Goal: Navigation & Orientation: Find specific page/section

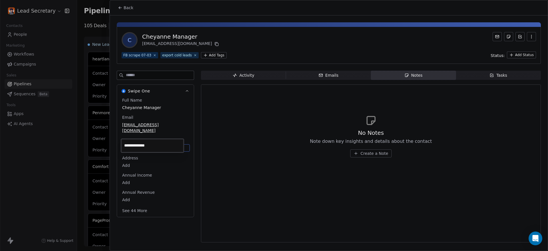
scroll to position [250, 0]
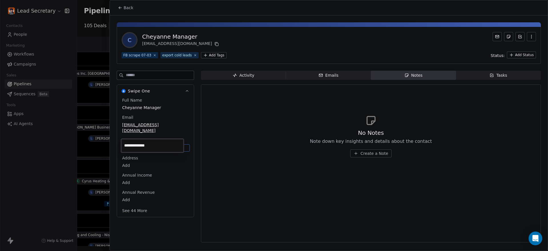
click at [126, 5] on html "Lead Secretary Contacts People Marketing Workflows Campaigns Sales Pipelines Se…" at bounding box center [274, 125] width 548 height 251
click at [124, 8] on span "Back" at bounding box center [129, 8] width 10 height 6
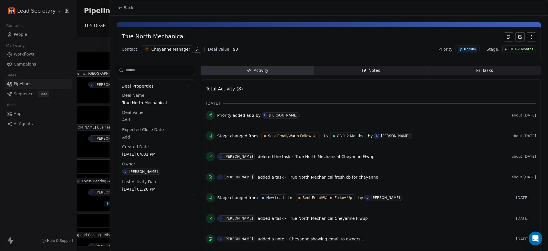
click at [124, 8] on span "Back" at bounding box center [129, 8] width 10 height 6
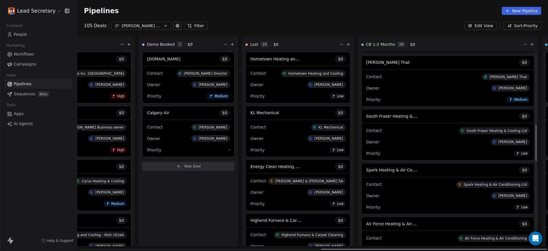
scroll to position [383, 0]
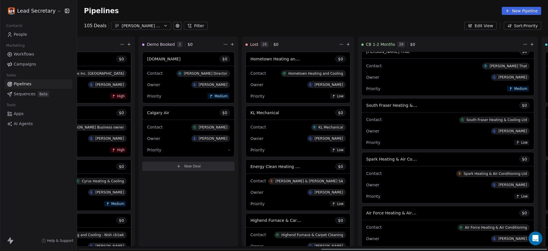
click at [366, 115] on div "Contact S South Fraser Heating & Cooling Ltd" at bounding box center [447, 119] width 163 height 9
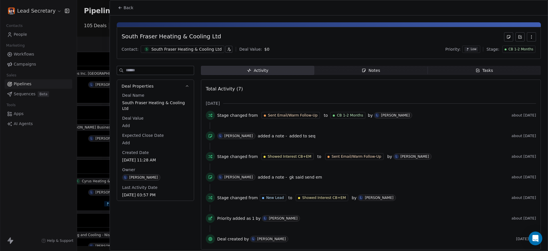
click at [383, 69] on span "Notes Notes" at bounding box center [370, 70] width 113 height 9
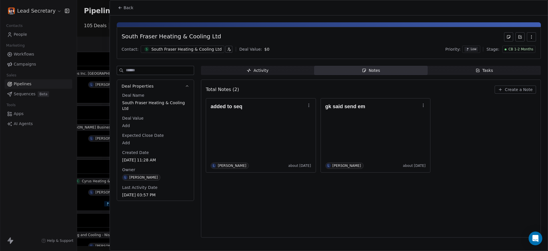
click at [121, 13] on button "Back" at bounding box center [126, 8] width 22 height 10
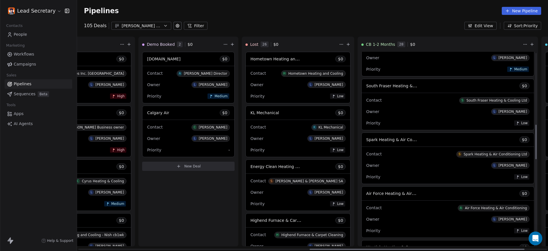
scroll to position [419, 0]
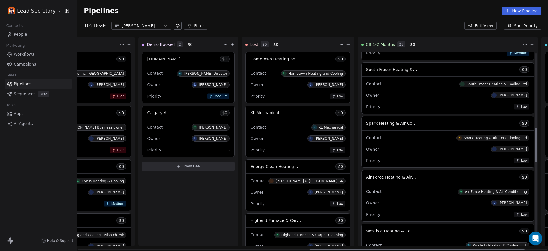
click at [366, 121] on span "Spark Heating & Air Conditioning Ltd" at bounding box center [403, 122] width 74 height 5
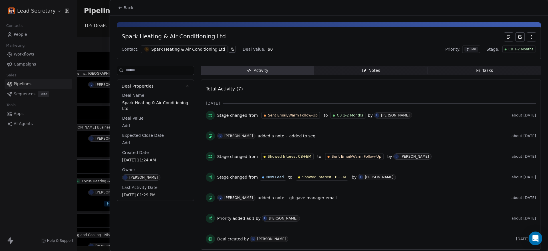
click at [95, 74] on div at bounding box center [274, 125] width 548 height 251
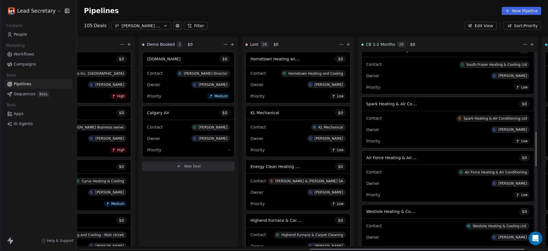
scroll to position [455, 0]
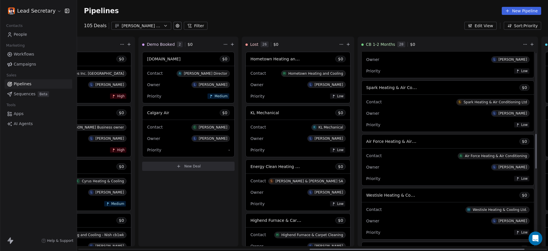
click at [366, 154] on div "Contact A Air Force Heating & Air Conditioning" at bounding box center [447, 155] width 163 height 9
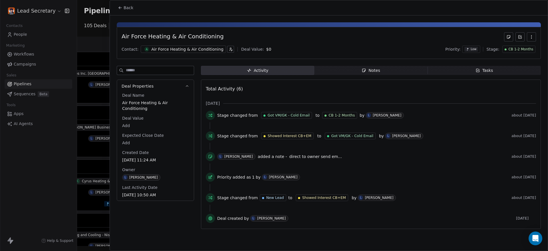
click at [364, 74] on span "Notes Notes" at bounding box center [370, 70] width 113 height 9
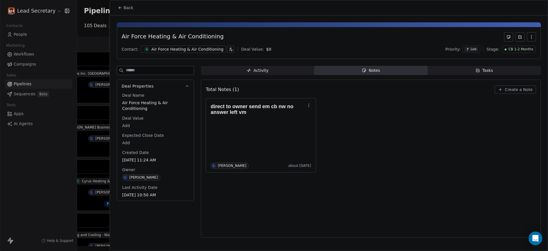
click at [173, 51] on div "Air Force Heating & Air Conditioning" at bounding box center [187, 49] width 72 height 6
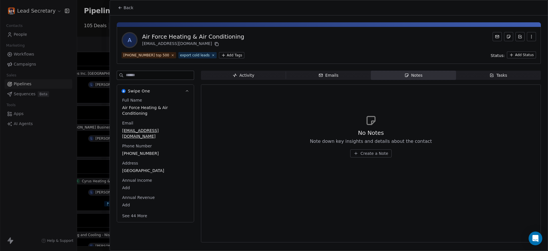
click at [140, 151] on div "[PHONE_NUMBER]" at bounding box center [155, 153] width 69 height 7
click at [140, 151] on input "**********" at bounding box center [152, 150] width 61 height 11
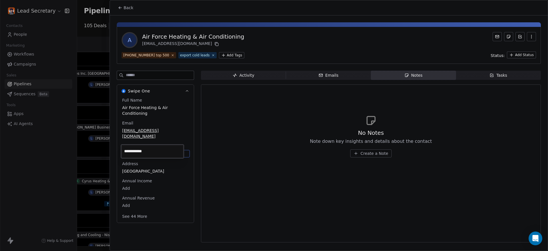
click at [88, 61] on html "Lead Secretary Contacts People Marketing Workflows Campaigns Sales Pipelines Se…" at bounding box center [274, 125] width 548 height 251
click at [86, 61] on div at bounding box center [274, 125] width 548 height 251
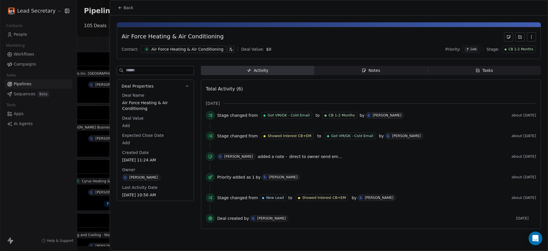
drag, startPoint x: 135, startPoint y: 11, endPoint x: 132, endPoint y: 9, distance: 3.2
click at [134, 10] on button "Back" at bounding box center [126, 8] width 22 height 10
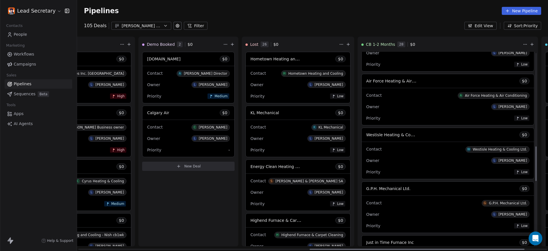
scroll to position [526, 0]
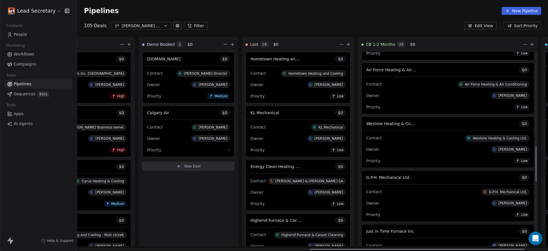
click at [366, 140] on div "Contact W Westisle Heating & Cooling Ltd." at bounding box center [447, 137] width 163 height 9
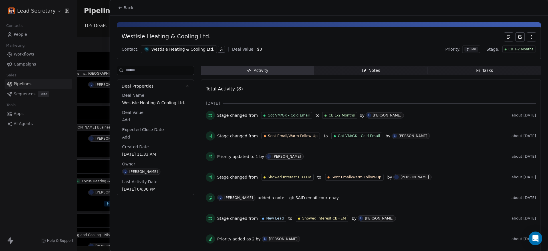
click at [397, 70] on span "Notes Notes" at bounding box center [370, 70] width 113 height 9
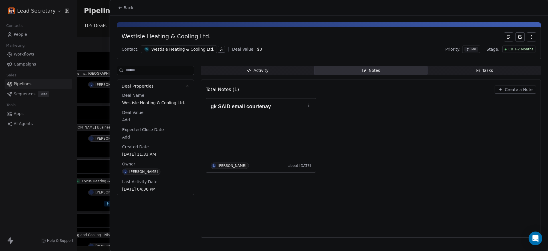
click at [126, 5] on span "Back" at bounding box center [129, 8] width 10 height 6
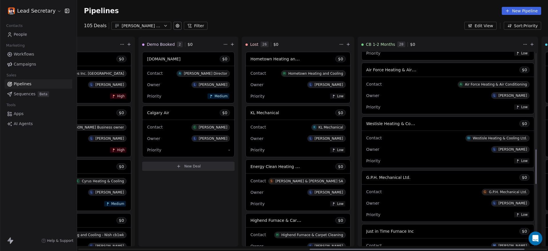
scroll to position [598, 0]
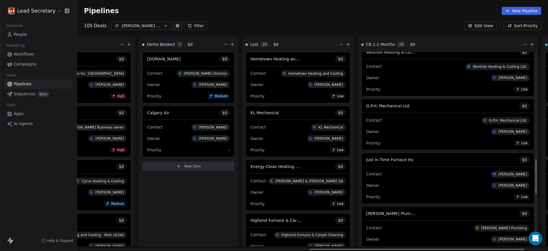
click at [366, 116] on div "Contact G G.P.H. Mechanical Ltd." at bounding box center [447, 119] width 163 height 9
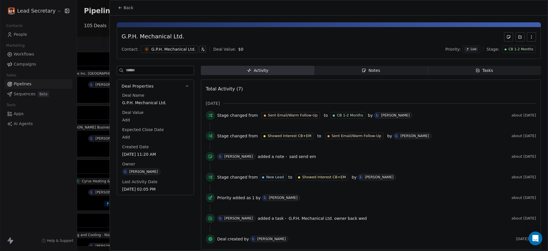
click at [365, 69] on div "Notes" at bounding box center [371, 70] width 18 height 6
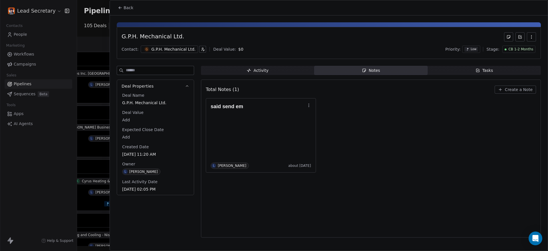
click at [86, 35] on div at bounding box center [274, 125] width 548 height 251
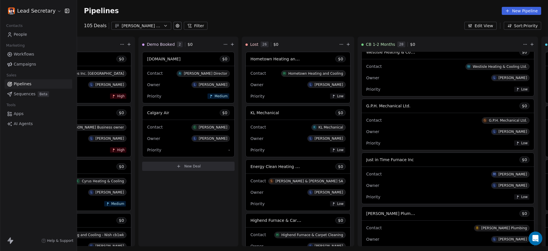
click at [86, 35] on div "Pipelines New Pipeline 105 Deals [PERSON_NAME] Leads 07-03 Filter Edit View Sor…" at bounding box center [312, 125] width 471 height 251
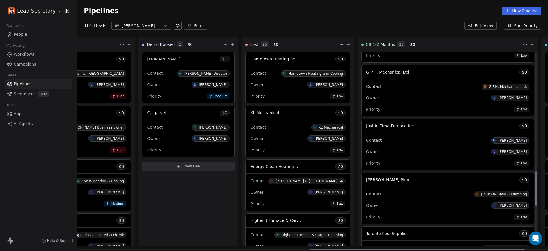
scroll to position [669, 0]
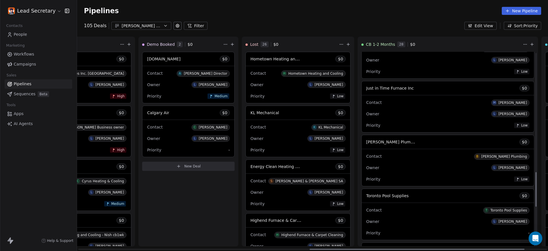
click at [362, 107] on div "Contact M [PERSON_NAME] Owner L [PERSON_NAME] Priority Low" at bounding box center [448, 113] width 173 height 37
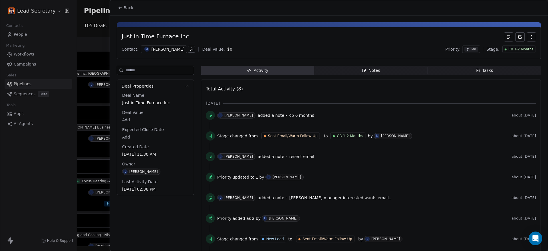
click at [139, 36] on div "Just in Time Furnace Inc" at bounding box center [155, 36] width 67 height 9
click at [350, 75] on div "Activity Activity Notes Notes Tasks Tasks Total Activity (8) [DATE] L [PERSON_N…" at bounding box center [371, 169] width 340 height 207
click at [347, 71] on span "Notes Notes" at bounding box center [370, 70] width 113 height 9
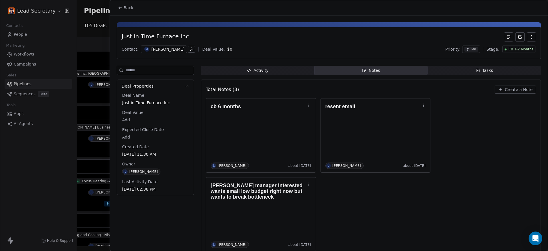
click at [120, 7] on icon at bounding box center [119, 7] width 1 height 1
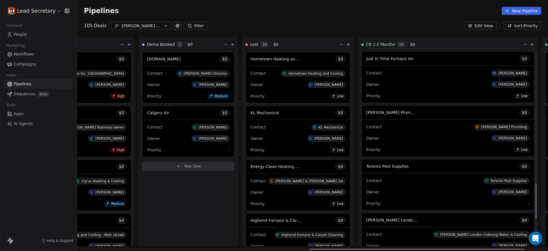
scroll to position [740, 0]
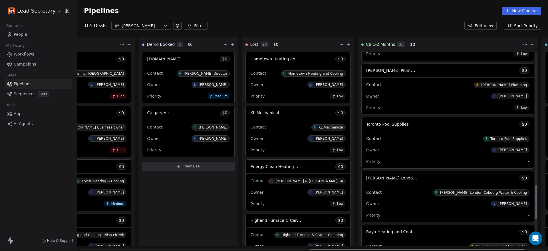
click at [366, 86] on div "Contact B [PERSON_NAME] Plumbing" at bounding box center [447, 84] width 163 height 9
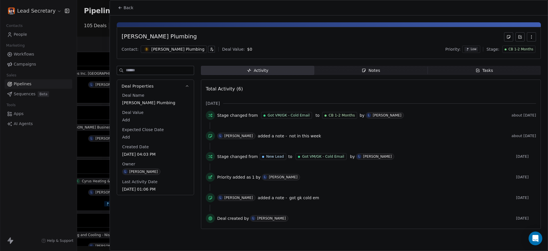
click at [354, 70] on span "Notes Notes" at bounding box center [370, 70] width 113 height 9
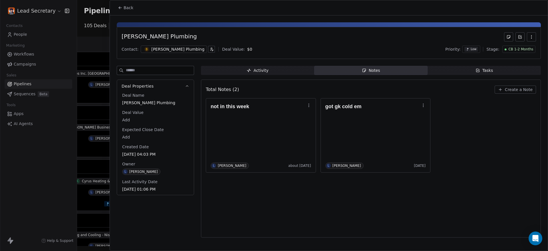
click at [122, 13] on button "Back" at bounding box center [126, 8] width 22 height 10
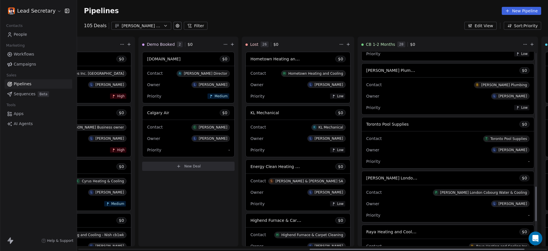
scroll to position [776, 0]
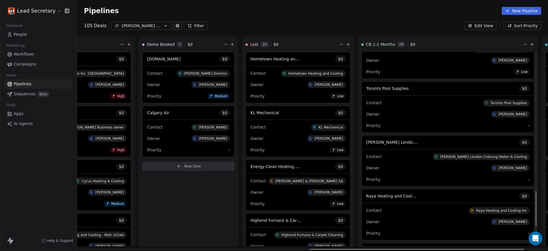
click at [362, 109] on div "Contact T Toronto Pool Supplies Owner L [PERSON_NAME] Priority -" at bounding box center [448, 113] width 173 height 37
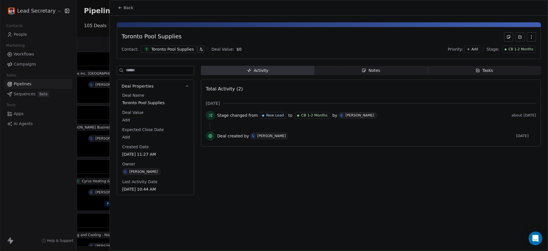
click at [361, 69] on span "Notes Notes" at bounding box center [370, 70] width 113 height 9
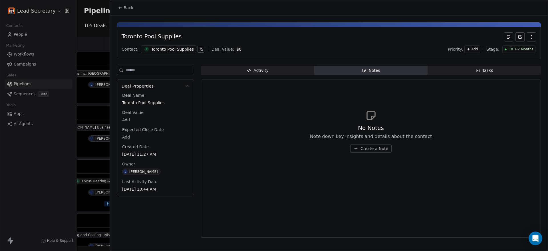
click at [133, 3] on button "Back" at bounding box center [126, 8] width 22 height 10
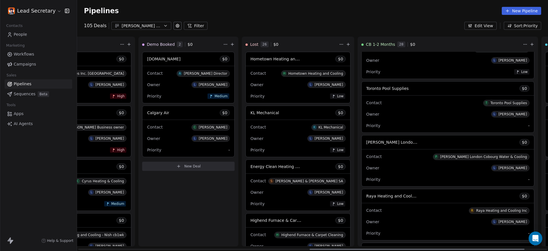
click at [362, 95] on div "Contact T Toronto Pool Supplies Owner L [PERSON_NAME] Priority -" at bounding box center [448, 113] width 173 height 37
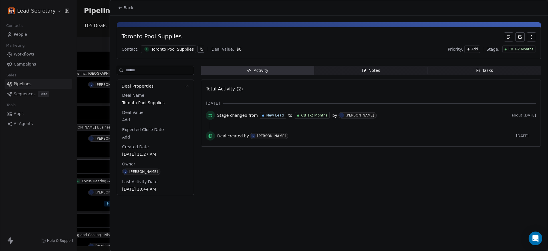
click at [165, 49] on div "Toronto Pool Supplies" at bounding box center [172, 49] width 43 height 6
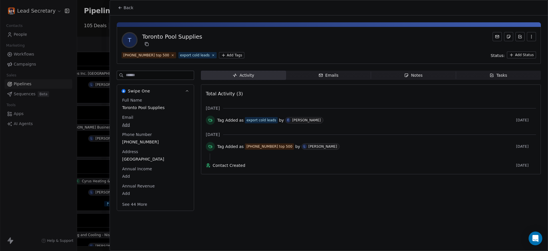
click at [138, 144] on span "[PHONE_NUMBER]" at bounding box center [155, 142] width 67 height 6
click at [138, 144] on span "[PHONE_NUMBER]" at bounding box center [156, 142] width 66 height 6
click at [104, 57] on html "Lead Secretary Contacts People Marketing Workflows Campaigns Sales Pipelines Se…" at bounding box center [274, 125] width 548 height 251
click at [130, 3] on button "Back" at bounding box center [126, 8] width 22 height 10
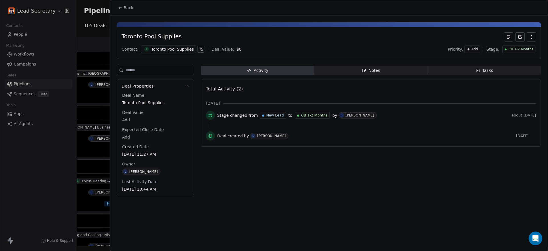
click at [130, 3] on button "Back" at bounding box center [126, 8] width 22 height 10
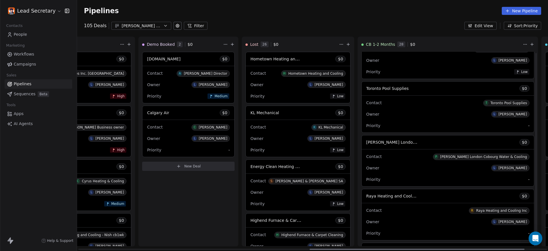
scroll to position [812, 0]
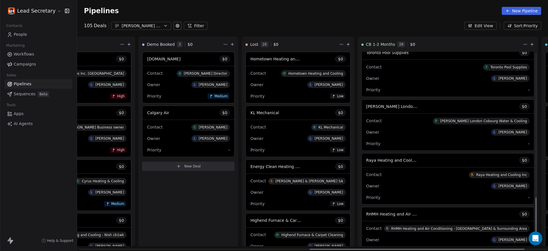
drag, startPoint x: 259, startPoint y: 69, endPoint x: 342, endPoint y: 114, distance: 93.6
click at [342, 114] on div "New Lead 5 $ 0 heartland dental $ 0 Contact H Heartland Dental H.O. Owner Prior…" at bounding box center [126, 144] width 1113 height 214
click at [362, 114] on div "Contact P P.H.Windsor [GEOGRAPHIC_DATA] Cobourg Water & Cooling Owner L [PERSON…" at bounding box center [448, 131] width 173 height 37
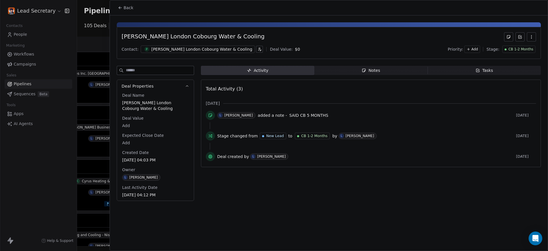
click at [231, 42] on div "[PERSON_NAME] London Cobourg Water & Cooling Contact: P P.H.Windsor [GEOGRAPHIC…" at bounding box center [329, 43] width 424 height 32
click at [193, 40] on div "[PERSON_NAME] London Cobourg Water & Cooling" at bounding box center [193, 36] width 143 height 9
click at [183, 35] on div "[PERSON_NAME] London Cobourg Water & Cooling" at bounding box center [193, 36] width 143 height 9
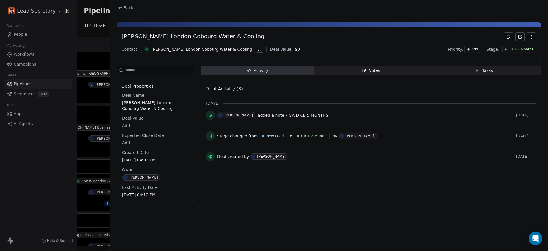
click at [183, 35] on div "[PERSON_NAME] London Cobourg Water & Cooling" at bounding box center [193, 36] width 143 height 9
click at [163, 49] on div "[PERSON_NAME] London Cobourg Water & Cooling" at bounding box center [201, 49] width 101 height 6
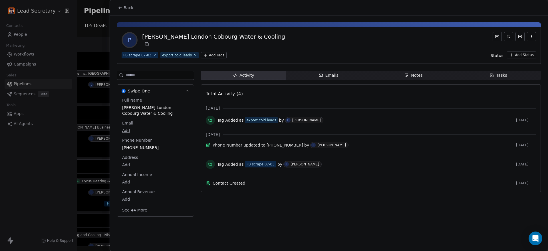
click at [179, 37] on div "[PERSON_NAME] London Cobourg Water & Cooling" at bounding box center [213, 37] width 143 height 8
click at [145, 46] on icon at bounding box center [147, 44] width 5 height 5
click at [149, 109] on span "[PERSON_NAME] London Cobourg Water & Cooling" at bounding box center [155, 110] width 67 height 11
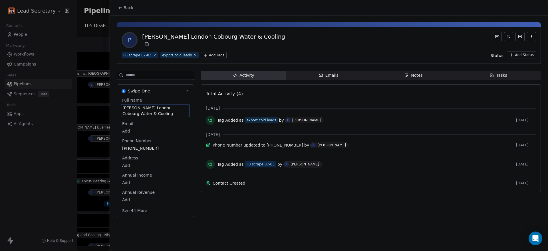
click at [149, 109] on span "[PERSON_NAME] London Cobourg Water & Cooling" at bounding box center [156, 110] width 66 height 11
click at [149, 109] on textarea "**********" at bounding box center [152, 113] width 62 height 18
click at [107, 100] on html "Lead Secretary Contacts People Marketing Workflows Campaigns Sales Pipelines Se…" at bounding box center [274, 125] width 548 height 251
click at [109, 100] on div at bounding box center [274, 125] width 548 height 251
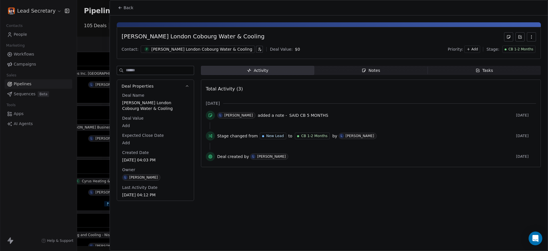
click at [124, 3] on div at bounding box center [274, 125] width 548 height 251
click at [125, 4] on button "Back" at bounding box center [126, 8] width 22 height 10
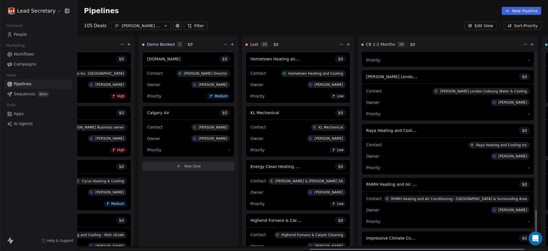
scroll to position [883, 0]
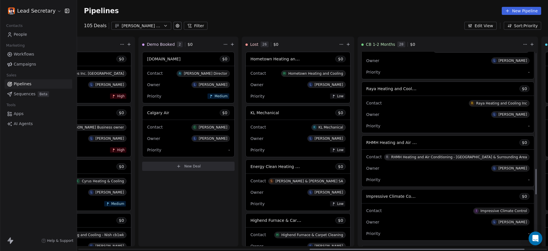
click at [366, 110] on div "Owner L [PERSON_NAME]" at bounding box center [447, 114] width 163 height 9
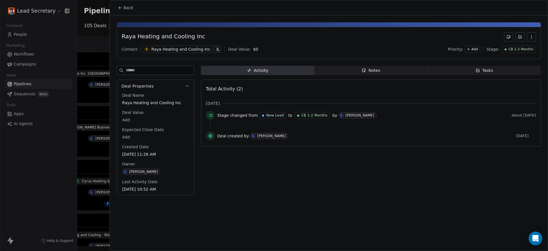
click at [177, 48] on div "Raya Heating and Cooling Inc" at bounding box center [180, 49] width 59 height 6
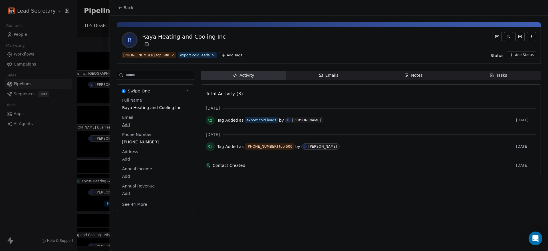
click at [128, 143] on span "[PHONE_NUMBER]" at bounding box center [155, 142] width 67 height 6
click at [128, 143] on span "[PHONE_NUMBER]" at bounding box center [156, 142] width 66 height 6
click at [130, 8] on html "Lead Secretary Contacts People Marketing Workflows Campaigns Sales Pipelines Se…" at bounding box center [274, 125] width 548 height 251
click at [126, 6] on span "Back" at bounding box center [129, 8] width 10 height 6
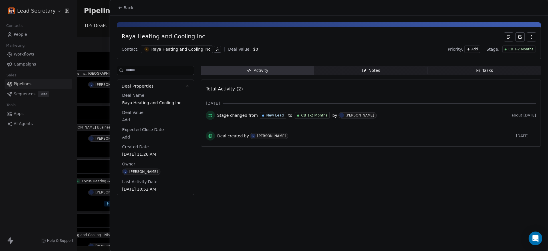
click at [126, 6] on span "Back" at bounding box center [129, 8] width 10 height 6
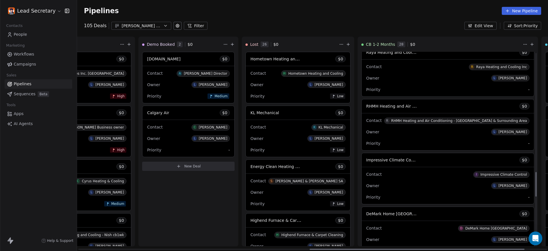
scroll to position [955, 0]
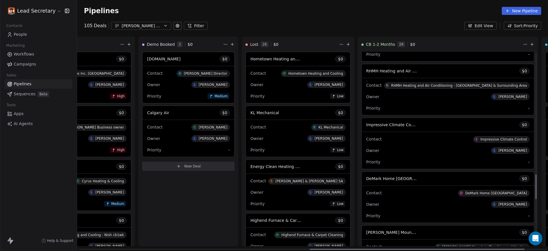
click at [374, 142] on div "Contact I Impressive Climate Control" at bounding box center [447, 138] width 163 height 9
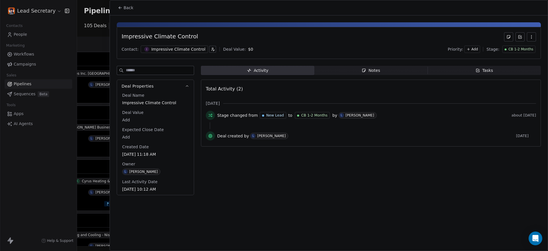
click at [97, 93] on div at bounding box center [274, 125] width 548 height 251
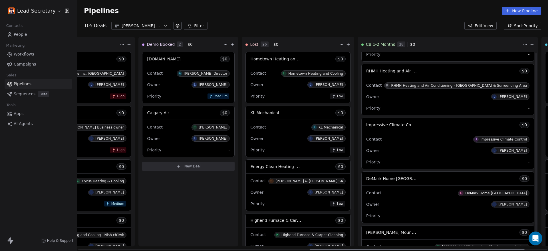
scroll to position [1026, 0]
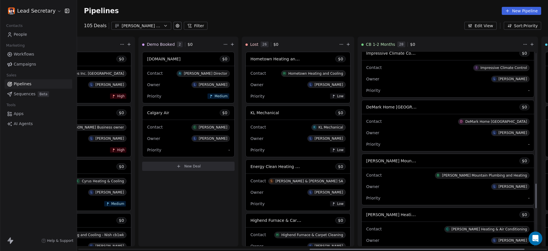
click at [366, 122] on div "Contact D DeMark Home [GEOGRAPHIC_DATA]" at bounding box center [447, 120] width 163 height 9
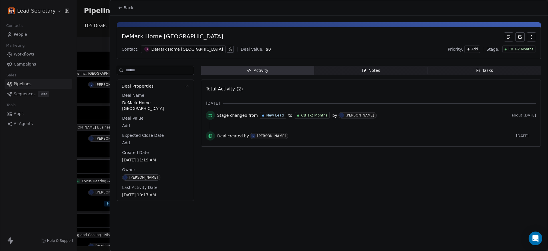
click at [375, 69] on div "Notes" at bounding box center [371, 70] width 18 height 6
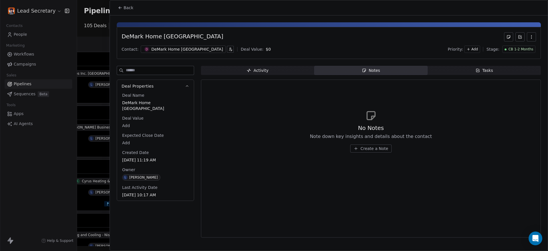
click at [95, 83] on div at bounding box center [274, 125] width 548 height 251
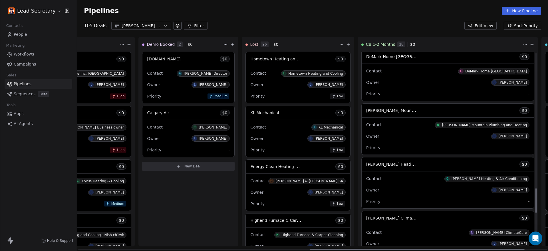
scroll to position [1097, 0]
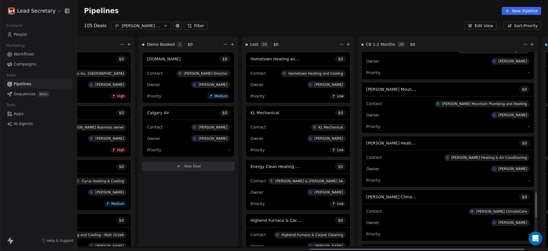
click at [366, 99] on div "Contact B [PERSON_NAME] Mountain Plumbing and Heating" at bounding box center [447, 103] width 163 height 9
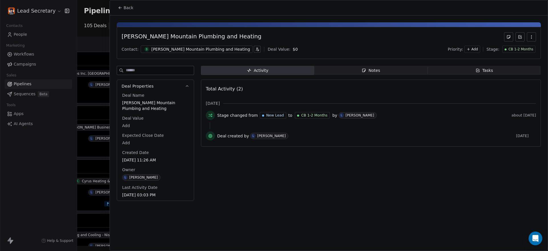
click at [82, 67] on div at bounding box center [274, 125] width 548 height 251
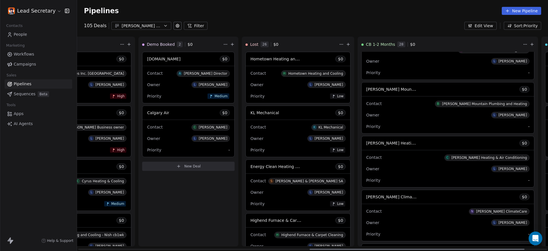
click at [376, 159] on div "Contact C [PERSON_NAME] Heating & Air Conditioning" at bounding box center [447, 156] width 163 height 9
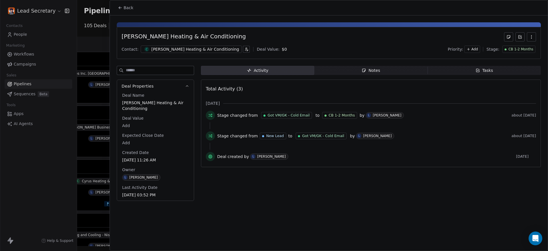
click at [166, 49] on div "[PERSON_NAME] Heating & Air Conditioning" at bounding box center [195, 49] width 88 height 6
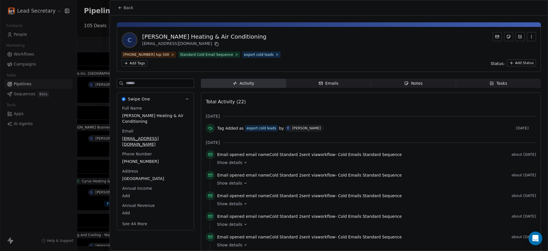
click at [135, 146] on div "Full Name [PERSON_NAME] Heating & Air Conditioning Email [EMAIL_ADDRESS][DOMAIN…" at bounding box center [155, 166] width 69 height 122
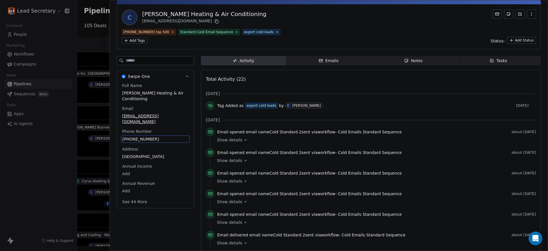
click at [135, 146] on div "Full Name [PERSON_NAME] Heating & Air Conditioning Email [EMAIL_ADDRESS][DOMAIN…" at bounding box center [155, 144] width 69 height 123
click at [145, 136] on span "[PHONE_NUMBER]" at bounding box center [156, 139] width 66 height 6
click at [201, 16] on html "Lead Secretary Contacts People Marketing Workflows Campaigns Sales Pipelines Se…" at bounding box center [274, 125] width 548 height 251
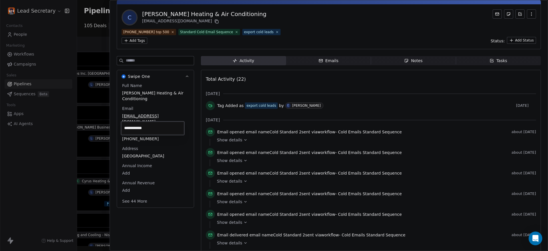
click at [201, 16] on div "[PERSON_NAME] Heating & Air Conditioning" at bounding box center [204, 14] width 124 height 8
click at [203, 13] on div "[PERSON_NAME] Heating & Air Conditioning" at bounding box center [204, 14] width 124 height 8
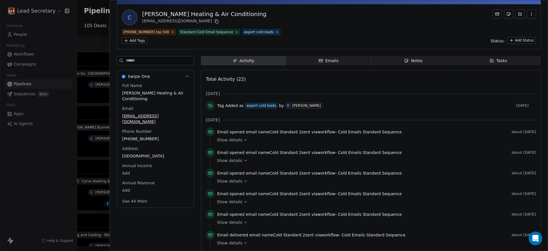
click at [203, 13] on div "[PERSON_NAME] Heating & Air Conditioning" at bounding box center [204, 14] width 124 height 8
click at [141, 86] on div "Swipe One Full Name [PERSON_NAME] Heating & Air Conditioning Email [EMAIL_ADDRE…" at bounding box center [155, 139] width 77 height 138
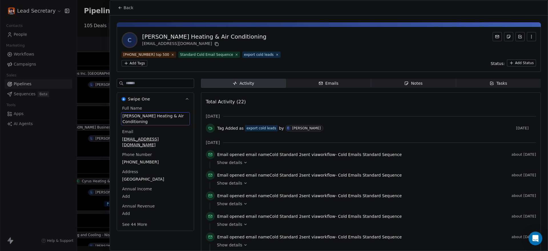
click at [141, 93] on button "Swipe One" at bounding box center [155, 99] width 77 height 13
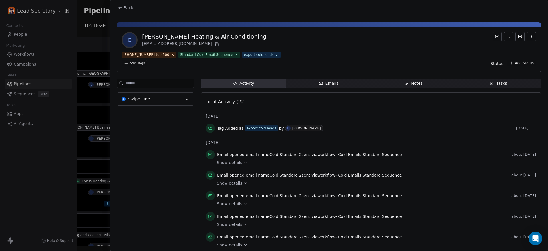
click at [146, 96] on span "Swipe One" at bounding box center [139, 99] width 22 height 6
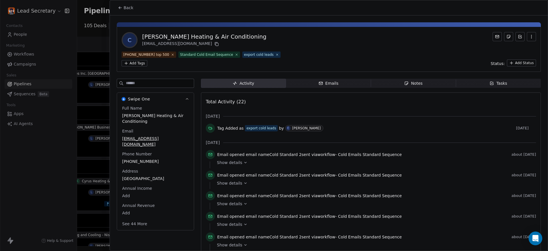
click at [147, 113] on span "[PERSON_NAME] Heating & Air Conditioning" at bounding box center [155, 118] width 67 height 11
click at [147, 110] on textarea "**********" at bounding box center [152, 113] width 62 height 18
click at [144, 148] on html "Lead Secretary Contacts People Marketing Workflows Campaigns Sales Pipelines Se…" at bounding box center [274, 125] width 548 height 251
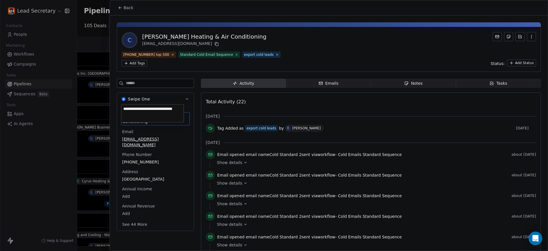
click at [144, 148] on html "Lead Secretary Contacts People Marketing Workflows Campaigns Sales Pipelines Se…" at bounding box center [274, 125] width 548 height 251
click at [144, 148] on div "Full Name [PERSON_NAME] Heating & Air Conditioning Email [EMAIL_ADDRESS][DOMAIN…" at bounding box center [155, 166] width 69 height 122
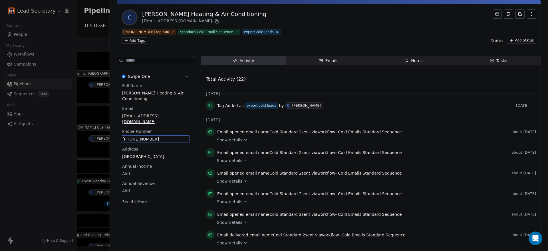
click at [150, 130] on div "Full Name [PERSON_NAME] Heating & Air Conditioning Email [EMAIL_ADDRESS][DOMAIN…" at bounding box center [155, 144] width 69 height 123
click at [146, 136] on span "[PHONE_NUMBER]" at bounding box center [156, 139] width 66 height 6
click at [92, 39] on html "Lead Secretary Contacts People Marketing Workflows Campaigns Sales Pipelines Se…" at bounding box center [274, 125] width 548 height 251
click at [92, 43] on html "Lead Secretary Contacts People Marketing Workflows Campaigns Sales Pipelines Se…" at bounding box center [274, 125] width 548 height 251
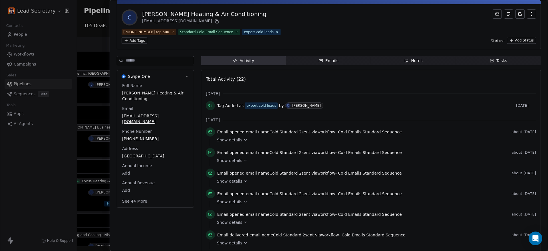
scroll to position [0, 0]
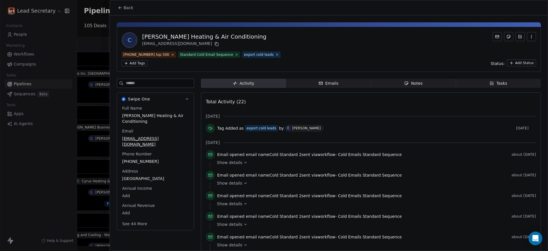
click at [124, 11] on button "Back" at bounding box center [126, 8] width 22 height 10
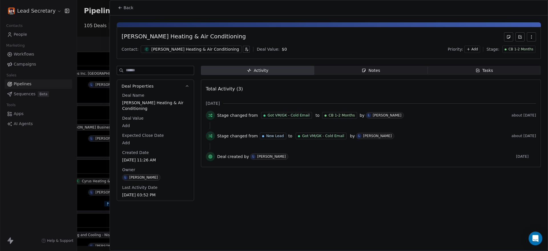
click at [121, 8] on icon at bounding box center [120, 7] width 5 height 5
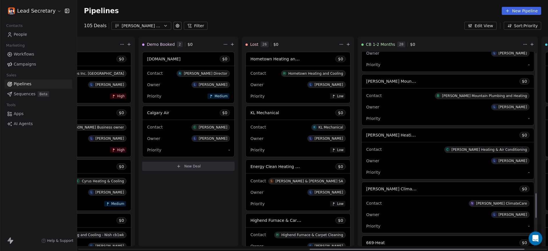
scroll to position [1097, 0]
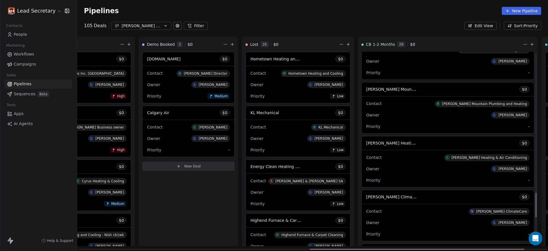
click at [362, 95] on div "[PERSON_NAME] Mountain Plumbing and Heating $ 0" at bounding box center [448, 89] width 173 height 14
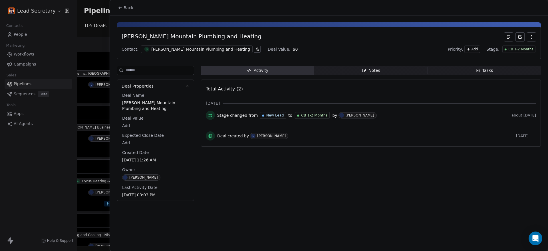
click at [171, 49] on div "[PERSON_NAME] Mountain Plumbing and Heating" at bounding box center [200, 49] width 99 height 6
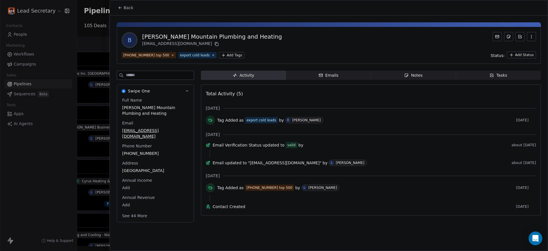
click at [138, 151] on span "[PHONE_NUMBER]" at bounding box center [155, 153] width 67 height 6
click at [138, 151] on input "**********" at bounding box center [152, 156] width 61 height 11
click at [93, 83] on html "Lead Secretary Contacts People Marketing Workflows Campaigns Sales Pipelines Se…" at bounding box center [274, 125] width 548 height 251
click at [127, 6] on html "Lead Secretary Contacts People Marketing Workflows Campaigns Sales Pipelines Se…" at bounding box center [274, 125] width 548 height 251
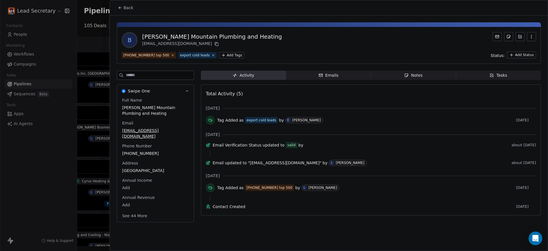
click at [127, 6] on span "Back" at bounding box center [129, 8] width 10 height 6
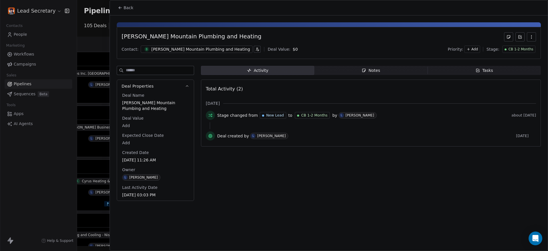
click at [127, 6] on span "Back" at bounding box center [129, 8] width 10 height 6
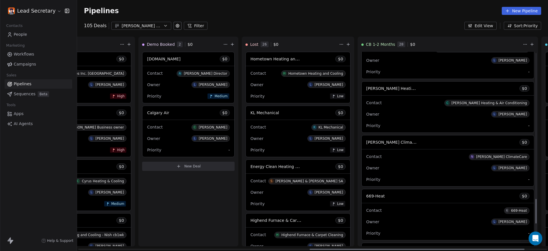
scroll to position [1169, 0]
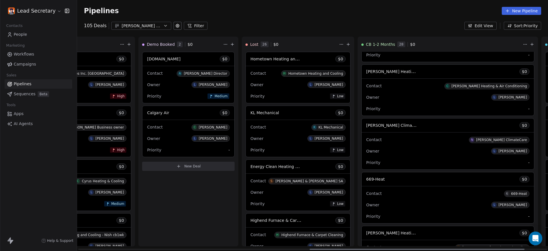
click at [362, 133] on div "Contact N [PERSON_NAME] ClimateCare Owner L [PERSON_NAME] Priority -" at bounding box center [448, 150] width 173 height 37
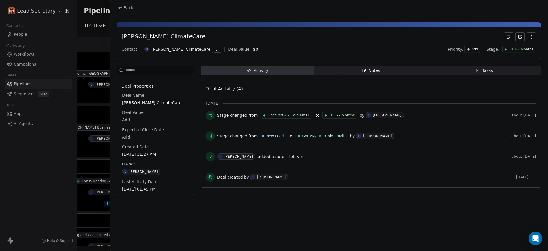
click at [131, 7] on span "Back" at bounding box center [129, 8] width 10 height 6
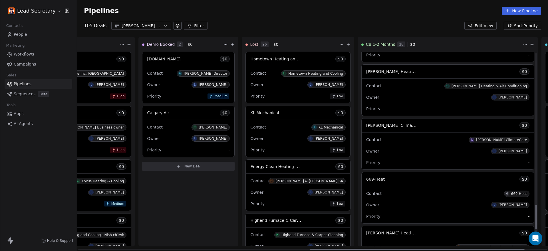
scroll to position [1240, 0]
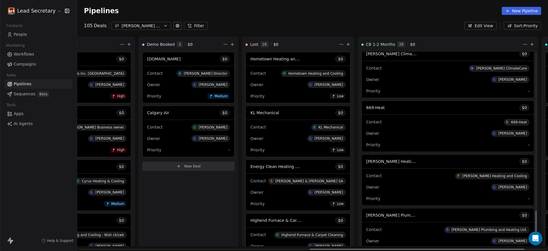
click at [362, 112] on div "669-Heat $ 0" at bounding box center [448, 108] width 173 height 14
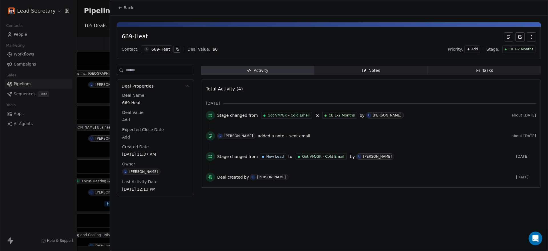
click at [151, 51] on div "669-Heat" at bounding box center [160, 49] width 19 height 6
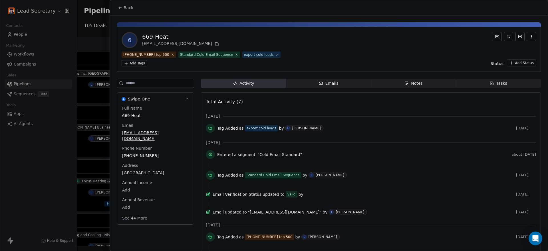
click at [142, 141] on div "Full Name 669-Heat Email [EMAIL_ADDRESS][DOMAIN_NAME] Phone Number [PHONE_NUMBE…" at bounding box center [155, 163] width 69 height 117
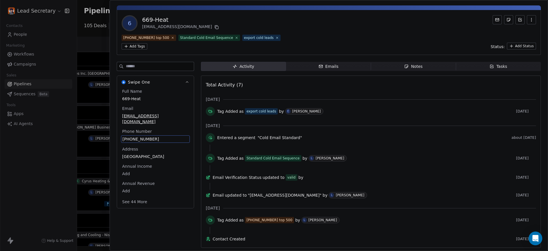
click at [142, 153] on span "[GEOGRAPHIC_DATA]" at bounding box center [155, 156] width 67 height 6
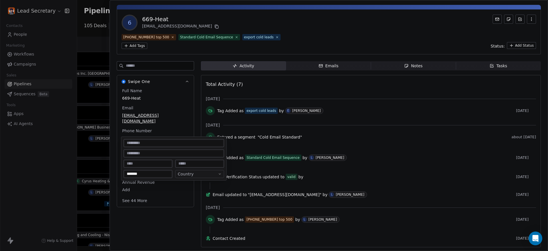
click at [141, 122] on html "Lead Secretary Contacts People Marketing Workflows Campaigns Sales Pipelines Se…" at bounding box center [274, 125] width 548 height 251
click at [141, 135] on div "[PHONE_NUMBER]" at bounding box center [155, 138] width 69 height 7
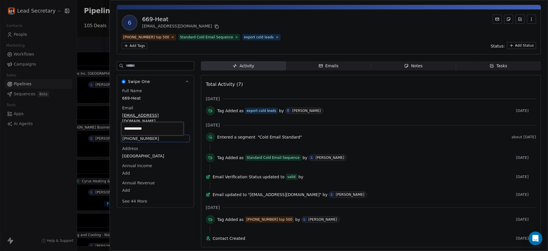
scroll to position [17, 0]
click at [151, 130] on input "**********" at bounding box center [152, 128] width 61 height 11
click at [160, 22] on html "Lead Secretary Contacts People Marketing Workflows Campaigns Sales Pipelines Se…" at bounding box center [274, 125] width 548 height 251
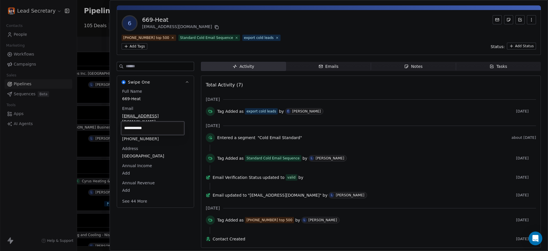
click at [160, 22] on div "669-Heat" at bounding box center [181, 20] width 78 height 8
click at [157, 22] on div "669-Heat" at bounding box center [181, 20] width 78 height 8
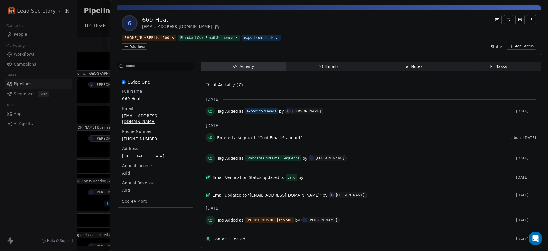
click at [130, 88] on span "Full Name" at bounding box center [132, 91] width 22 height 6
click at [131, 92] on div "Swipe One Full Name 669-Heat Email [EMAIL_ADDRESS][DOMAIN_NAME] Phone Number [P…" at bounding box center [155, 141] width 77 height 133
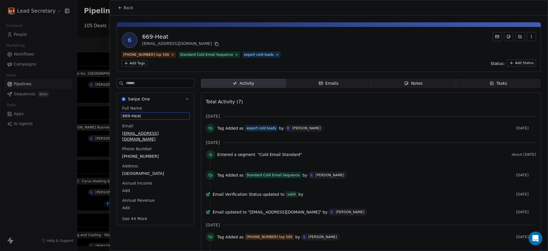
click at [131, 96] on span "Swipe One" at bounding box center [139, 99] width 22 height 6
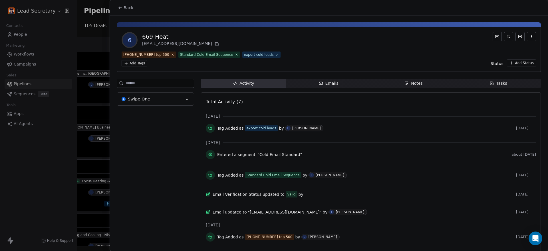
click at [138, 96] on button "Swipe One" at bounding box center [155, 99] width 77 height 13
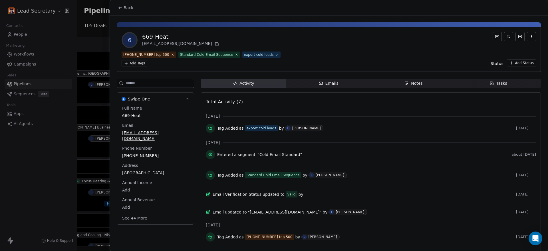
click at [128, 113] on span "669-Heat" at bounding box center [155, 116] width 67 height 6
click at [123, 3] on html "Lead Secretary Contacts People Marketing Workflows Campaigns Sales Pipelines Se…" at bounding box center [274, 125] width 548 height 251
click at [123, 10] on html "Lead Secretary Contacts People Marketing Workflows Campaigns Sales Pipelines Se…" at bounding box center [274, 125] width 548 height 251
click at [123, 11] on button "Back" at bounding box center [126, 8] width 22 height 10
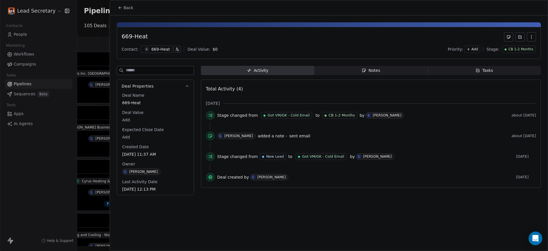
click at [123, 11] on button "Back" at bounding box center [126, 8] width 22 height 10
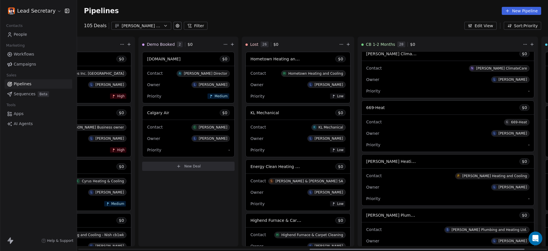
click at [362, 167] on div "[PERSON_NAME] Heating and Cooling $ 0" at bounding box center [448, 161] width 173 height 14
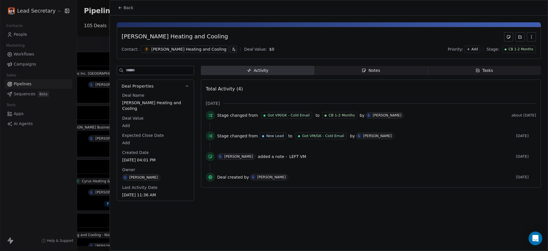
click at [122, 11] on button "Back" at bounding box center [126, 8] width 22 height 10
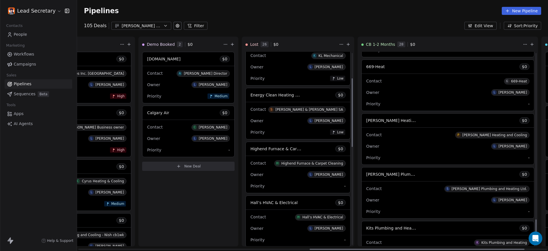
scroll to position [1312, 0]
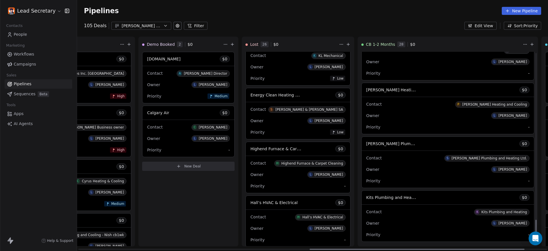
click at [366, 158] on div "Contact S [PERSON_NAME] Plumbing and Heating Ltd." at bounding box center [447, 157] width 163 height 9
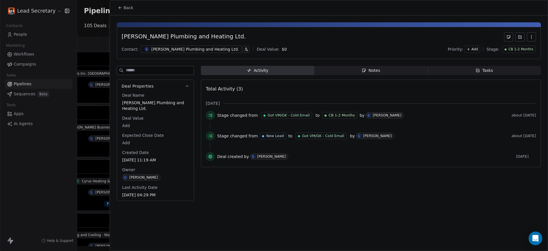
click at [95, 89] on div at bounding box center [274, 125] width 548 height 251
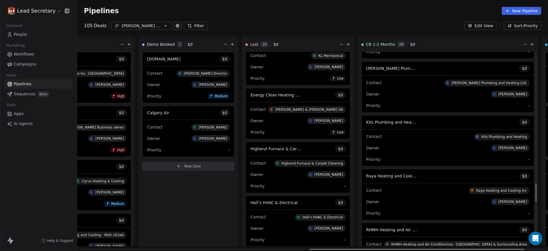
scroll to position [1419, 0]
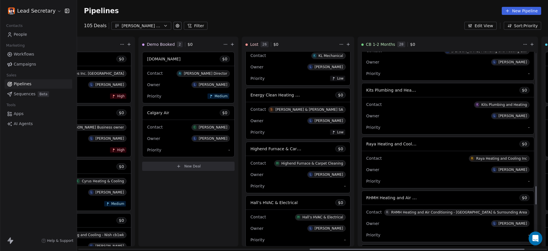
click at [362, 109] on div "Contact K Kits Plumbing and Heating Owner L [PERSON_NAME] Priority -" at bounding box center [448, 115] width 173 height 37
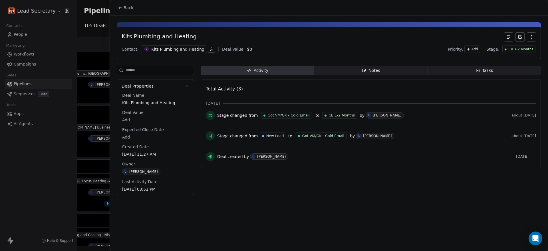
click at [156, 52] on div "K Kits Plumbing and Heating" at bounding box center [174, 48] width 66 height 7
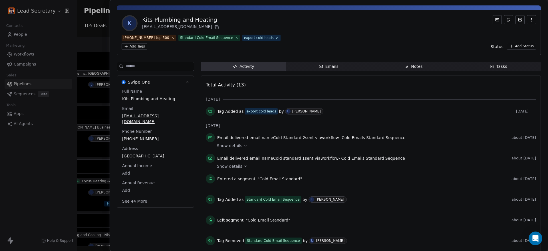
click at [130, 143] on div "Full Name Kits Plumbing and Heating Email [EMAIL_ADDRESS][DOMAIN_NAME] Phone Nu…" at bounding box center [155, 146] width 69 height 117
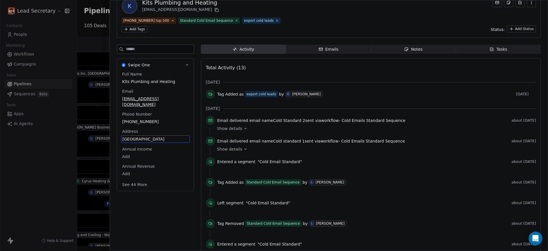
click at [146, 111] on div "Full Name Kits Plumbing and Heating Email [EMAIL_ADDRESS][DOMAIN_NAME] Phone Nu…" at bounding box center [155, 129] width 69 height 117
click at [140, 109] on div "Full Name Kits Plumbing and Heating Email [EMAIL_ADDRESS][DOMAIN_NAME] Phone Nu…" at bounding box center [155, 129] width 69 height 117
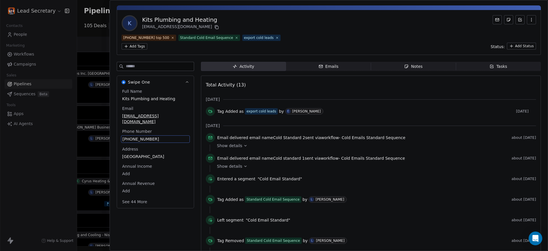
click at [142, 136] on span "[PHONE_NUMBER]" at bounding box center [156, 139] width 66 height 6
click at [132, 8] on html "Lead Secretary Contacts People Marketing Workflows Campaigns Sales Pipelines Se…" at bounding box center [274, 125] width 548 height 251
click at [90, 46] on html "Lead Secretary Contacts People Marketing Workflows Campaigns Sales Pipelines Se…" at bounding box center [274, 125] width 548 height 251
click at [90, 46] on div at bounding box center [274, 125] width 548 height 251
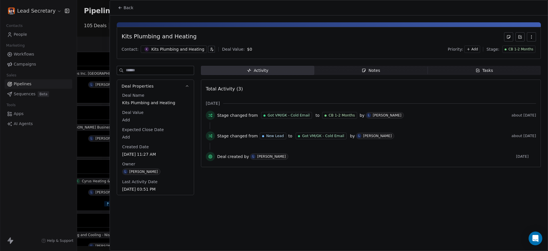
click at [134, 6] on button "Back" at bounding box center [126, 8] width 22 height 10
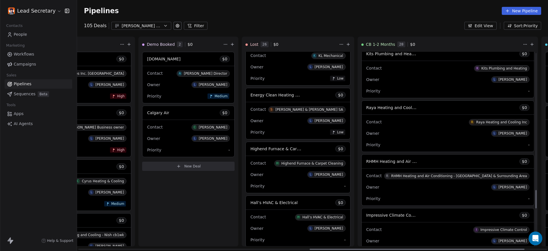
scroll to position [1490, 0]
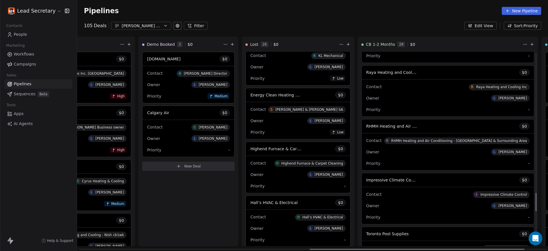
click at [362, 80] on div "Contact R Raya Heating and Cooling Inc Owner L [PERSON_NAME] Priority -" at bounding box center [448, 97] width 173 height 37
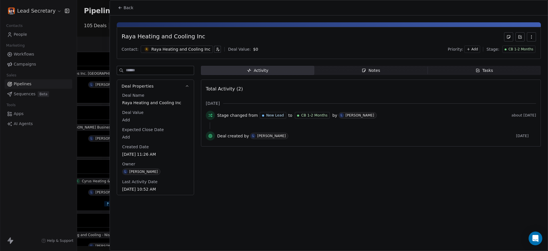
click at [123, 1] on div "Back" at bounding box center [329, 7] width 438 height 15
click at [125, 4] on button "Back" at bounding box center [126, 8] width 22 height 10
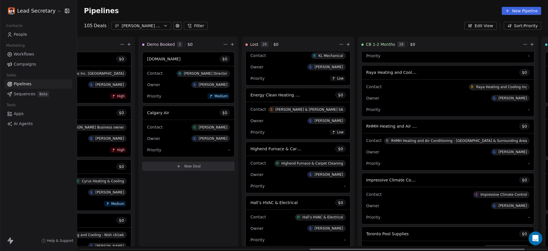
click at [366, 126] on span "RHMH Heating and Air Conditioning - [GEOGRAPHIC_DATA] & Surrounding Area" at bounding box center [445, 125] width 158 height 5
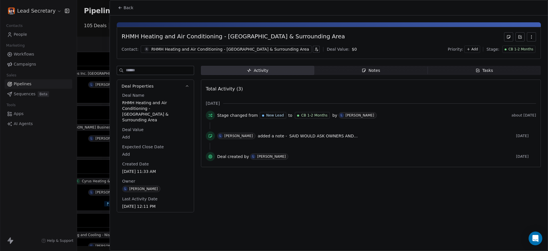
click at [127, 7] on span "Back" at bounding box center [129, 8] width 10 height 6
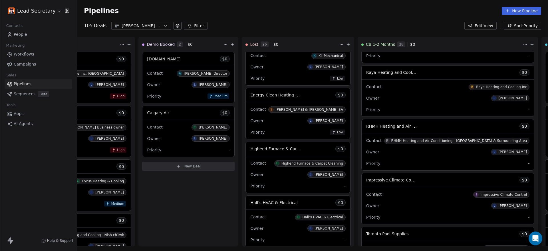
click at [366, 128] on span "RHMH Heating and Air Conditioning - [GEOGRAPHIC_DATA] & Surrounding Area" at bounding box center [445, 125] width 158 height 5
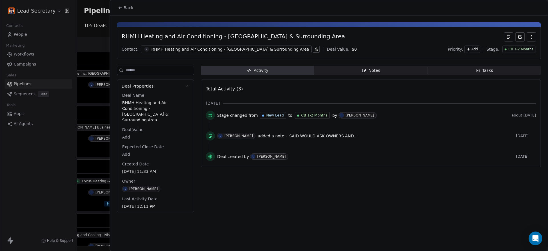
click at [364, 69] on icon "button" at bounding box center [364, 70] width 5 height 5
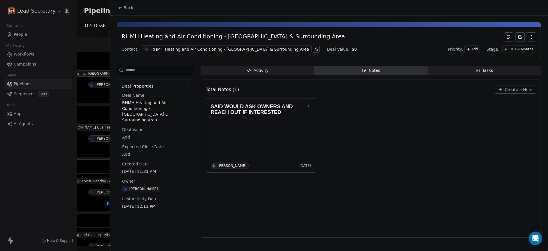
click at [135, 7] on button "Back" at bounding box center [126, 8] width 22 height 10
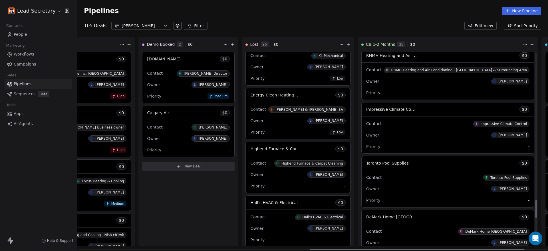
scroll to position [1562, 0]
click at [366, 109] on span "Impressive Climate Control" at bounding box center [393, 107] width 54 height 5
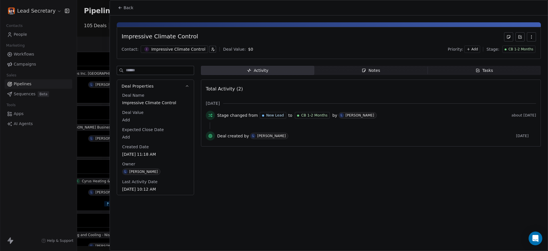
click at [127, 2] on div "Back" at bounding box center [329, 7] width 438 height 15
drag, startPoint x: 129, startPoint y: 12, endPoint x: 129, endPoint y: 4, distance: 7.7
click at [129, 4] on button "Back" at bounding box center [126, 8] width 22 height 10
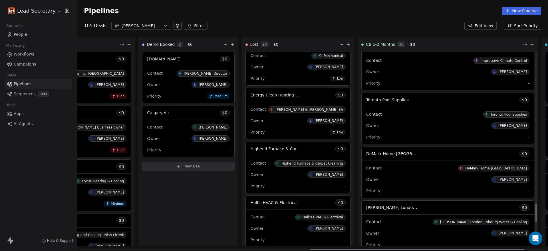
scroll to position [1633, 0]
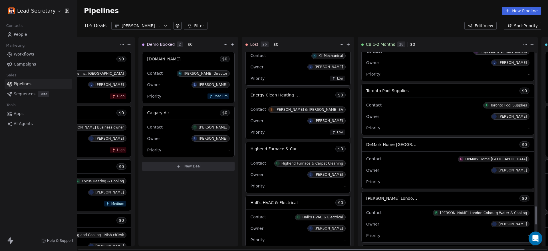
click at [366, 105] on div "Contact T Toronto Pool Supplies" at bounding box center [447, 104] width 163 height 9
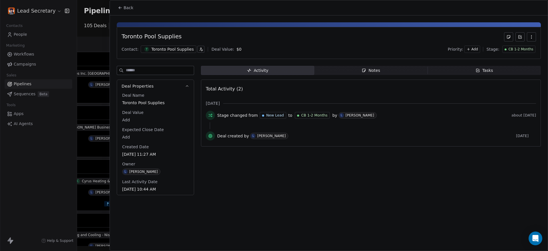
click at [121, 10] on button "Back" at bounding box center [126, 8] width 22 height 10
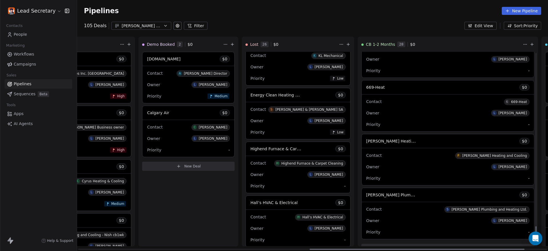
scroll to position [1863, 0]
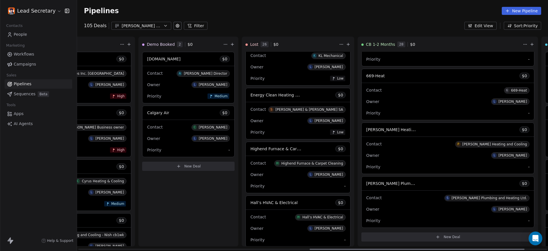
click at [121, 29] on button "[PERSON_NAME] Leads 07-03" at bounding box center [141, 26] width 60 height 8
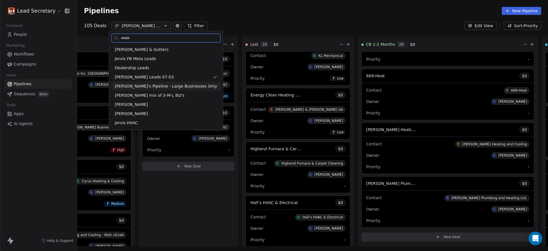
click at [169, 88] on span "[PERSON_NAME]'s Pipeline - Large Businesses Only" at bounding box center [166, 86] width 103 height 6
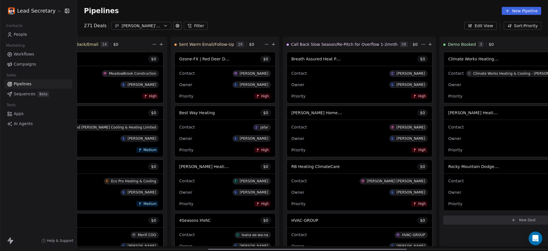
scroll to position [0, 308]
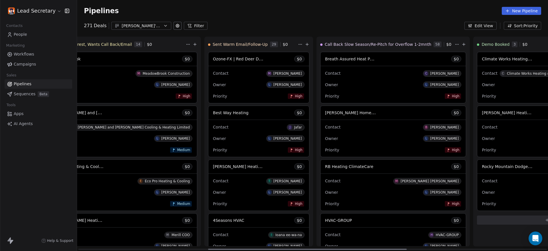
drag, startPoint x: 249, startPoint y: 249, endPoint x: 379, endPoint y: 237, distance: 130.4
click at [379, 248] on div at bounding box center [307, 248] width 199 height 1
